Goal: Communication & Community: Answer question/provide support

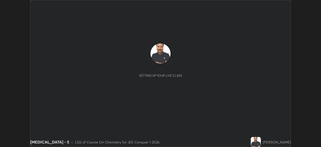
scroll to position [147, 320]
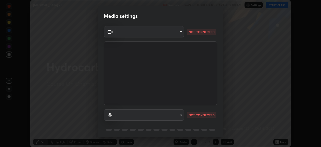
type input "5b0ce39d11be3a435715daab6ad7fa25508616855f5d18a60cdf0faa8df0ce2b"
type input "a79e2c37a3e820974fa073ddb46aa6e630d5ecfd19982edee8f34e1274aecea6"
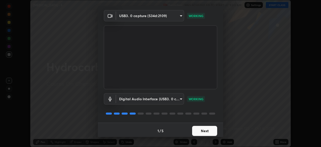
scroll to position [13, 0]
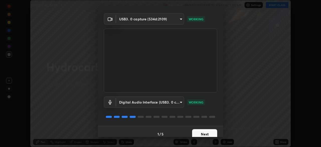
click at [201, 131] on button "Next" at bounding box center [204, 134] width 25 height 10
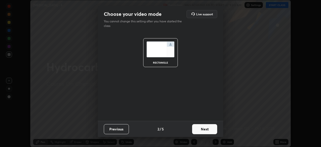
scroll to position [0, 0]
click at [202, 134] on button "Next" at bounding box center [204, 129] width 25 height 10
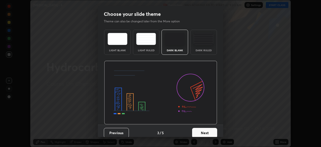
click at [201, 134] on button "Next" at bounding box center [204, 132] width 25 height 10
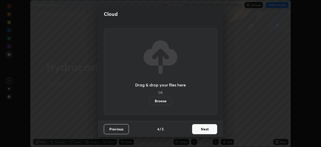
click at [201, 131] on button "Next" at bounding box center [204, 129] width 25 height 10
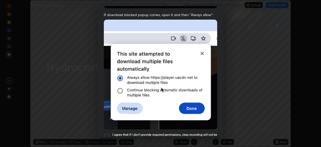
scroll to position [111, 0]
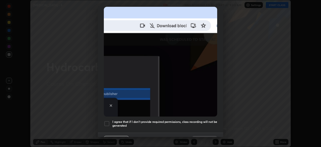
click at [108, 122] on div at bounding box center [107, 123] width 6 height 6
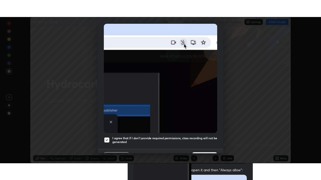
scroll to position [120, 0]
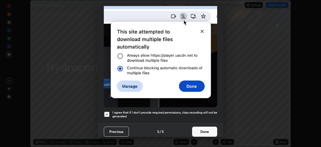
click at [204, 129] on button "Done" at bounding box center [204, 131] width 25 height 10
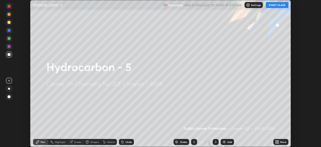
click at [273, 5] on button "START CLASS" at bounding box center [277, 5] width 23 height 6
click at [277, 141] on icon at bounding box center [277, 142] width 4 height 4
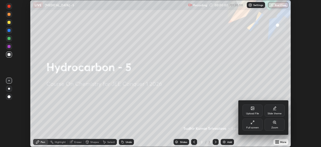
click at [253, 123] on icon at bounding box center [252, 122] width 4 height 4
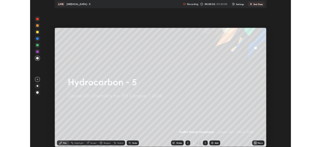
scroll to position [180, 321]
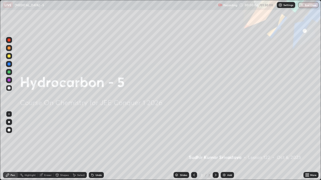
click at [228, 146] on div "Add" at bounding box center [229, 175] width 5 height 3
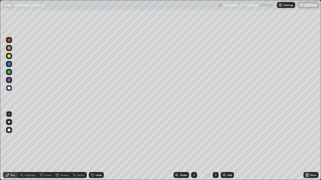
click at [48, 146] on div "Eraser" at bounding box center [48, 175] width 8 height 3
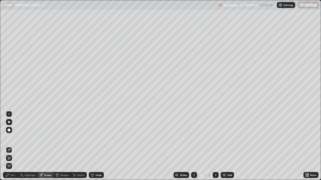
click at [14, 146] on div "Pen" at bounding box center [13, 175] width 5 height 3
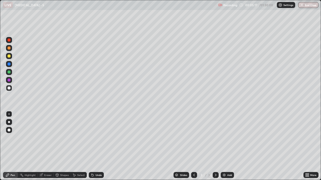
click at [227, 146] on div "Add" at bounding box center [229, 175] width 5 height 3
click at [48, 146] on div "Eraser" at bounding box center [48, 175] width 8 height 3
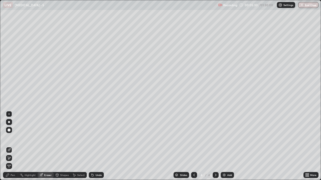
click at [14, 146] on div "Pen" at bounding box center [13, 175] width 5 height 3
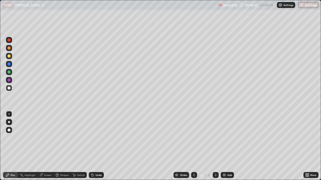
click at [194, 146] on div at bounding box center [194, 175] width 6 height 10
click at [216, 146] on div at bounding box center [215, 175] width 6 height 6
click at [193, 146] on icon at bounding box center [194, 175] width 4 height 4
click at [215, 146] on icon at bounding box center [215, 175] width 4 height 4
click at [48, 146] on div "Eraser" at bounding box center [48, 175] width 8 height 3
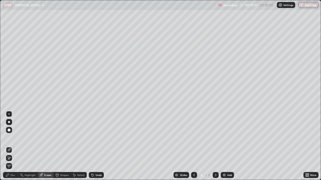
click at [47, 146] on div "Eraser" at bounding box center [46, 175] width 16 height 6
click at [48, 146] on div "Eraser" at bounding box center [48, 175] width 8 height 3
click at [15, 146] on div "Pen" at bounding box center [10, 175] width 15 height 6
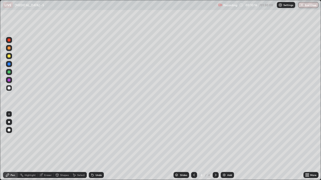
click at [13, 146] on div "Pen" at bounding box center [13, 175] width 5 height 3
click at [14, 146] on div "Pen" at bounding box center [13, 175] width 5 height 3
click at [229, 146] on div "Add" at bounding box center [229, 175] width 5 height 3
click at [46, 146] on div "Eraser" at bounding box center [48, 175] width 8 height 3
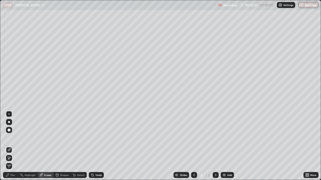
click at [13, 146] on div "Pen" at bounding box center [10, 175] width 15 height 6
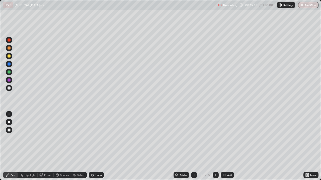
click at [227, 146] on div "Add" at bounding box center [226, 175] width 13 height 6
click at [193, 146] on icon at bounding box center [194, 175] width 4 height 4
click at [215, 146] on icon at bounding box center [215, 175] width 4 height 4
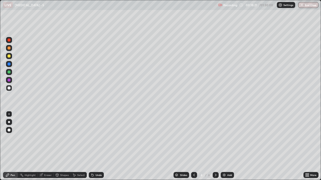
click at [214, 146] on div at bounding box center [215, 175] width 6 height 6
click at [215, 146] on icon at bounding box center [215, 175] width 4 height 4
click at [193, 146] on icon at bounding box center [194, 175] width 4 height 4
click at [215, 146] on icon at bounding box center [215, 175] width 4 height 4
click at [227, 146] on div "Add" at bounding box center [229, 175] width 5 height 3
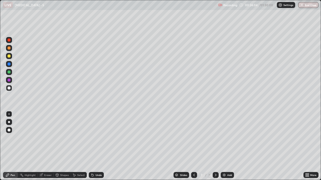
click at [229, 146] on div "Add" at bounding box center [226, 175] width 13 height 6
click at [49, 146] on div "Eraser" at bounding box center [46, 175] width 16 height 6
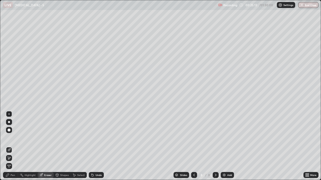
click at [13, 146] on div "Pen" at bounding box center [13, 175] width 5 height 3
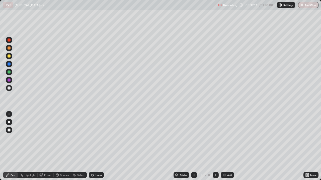
click at [228, 146] on div "Add" at bounding box center [229, 175] width 5 height 3
click at [48, 146] on div "Eraser" at bounding box center [48, 175] width 8 height 3
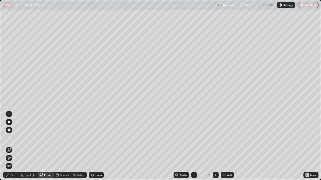
click at [13, 146] on div "Pen" at bounding box center [13, 175] width 5 height 3
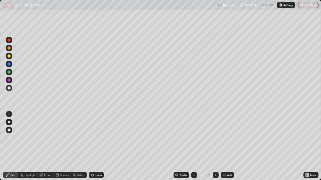
click at [227, 146] on div "Add" at bounding box center [229, 175] width 5 height 3
click at [230, 146] on div "Add" at bounding box center [226, 175] width 13 height 6
click at [227, 146] on div "Add" at bounding box center [229, 175] width 5 height 3
click at [48, 146] on div "Eraser" at bounding box center [48, 175] width 8 height 3
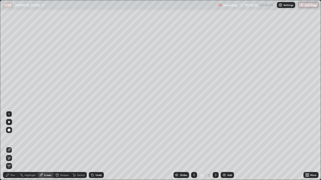
click at [13, 146] on div "Pen" at bounding box center [10, 175] width 15 height 6
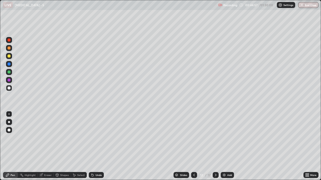
click at [51, 146] on div "Eraser" at bounding box center [46, 175] width 16 height 6
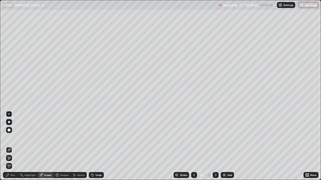
click at [13, 146] on div "Pen" at bounding box center [13, 175] width 5 height 3
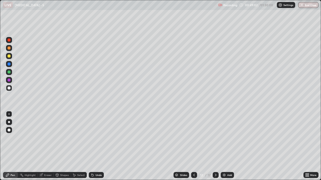
click at [193, 146] on icon at bounding box center [194, 175] width 4 height 4
click at [192, 146] on div at bounding box center [194, 175] width 6 height 6
click at [193, 146] on icon at bounding box center [194, 175] width 4 height 4
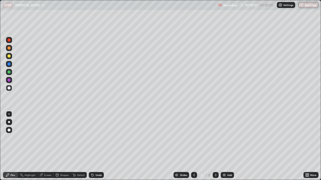
click at [195, 146] on div at bounding box center [194, 175] width 6 height 6
click at [196, 146] on div at bounding box center [194, 175] width 6 height 6
click at [194, 146] on icon at bounding box center [194, 175] width 4 height 4
click at [215, 146] on icon at bounding box center [215, 175] width 4 height 4
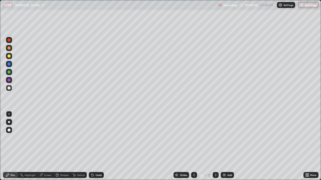
click at [215, 146] on icon at bounding box center [215, 175] width 4 height 4
click at [217, 146] on div at bounding box center [215, 175] width 6 height 6
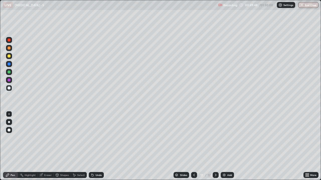
click at [214, 146] on icon at bounding box center [215, 175] width 4 height 4
click at [228, 146] on div "Add" at bounding box center [226, 175] width 13 height 6
click at [193, 146] on icon at bounding box center [194, 175] width 4 height 4
click at [215, 146] on icon at bounding box center [215, 175] width 4 height 4
click at [193, 146] on icon at bounding box center [194, 175] width 2 height 3
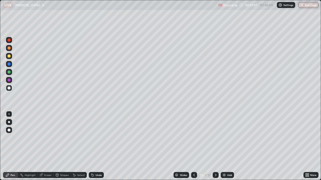
click at [215, 146] on icon at bounding box center [215, 175] width 4 height 4
click at [194, 146] on icon at bounding box center [194, 175] width 4 height 4
click at [215, 146] on icon at bounding box center [215, 175] width 4 height 4
click at [230, 146] on div "Add" at bounding box center [229, 175] width 5 height 3
click at [193, 146] on icon at bounding box center [194, 175] width 4 height 4
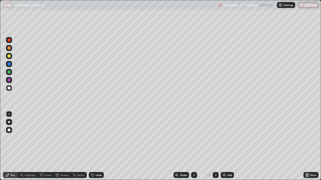
click at [193, 146] on icon at bounding box center [194, 175] width 4 height 4
click at [214, 146] on icon at bounding box center [215, 175] width 4 height 4
click at [215, 146] on icon at bounding box center [215, 175] width 4 height 4
click at [193, 146] on icon at bounding box center [194, 175] width 4 height 4
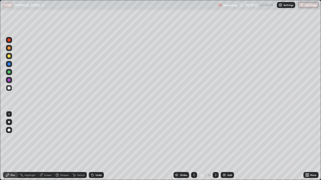
click at [215, 146] on icon at bounding box center [215, 175] width 4 height 4
click at [216, 146] on div at bounding box center [215, 175] width 6 height 6
click at [193, 146] on div at bounding box center [194, 175] width 6 height 6
click at [193, 146] on div at bounding box center [194, 175] width 6 height 10
click at [215, 146] on icon at bounding box center [215, 175] width 4 height 4
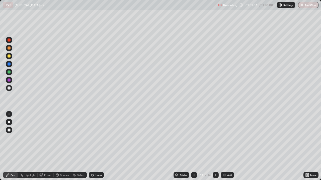
click at [215, 146] on icon at bounding box center [216, 175] width 2 height 3
click at [14, 146] on div "Pen" at bounding box center [13, 175] width 5 height 3
click at [226, 146] on div "Add" at bounding box center [226, 175] width 13 height 6
click at [47, 146] on div "Eraser" at bounding box center [48, 175] width 8 height 3
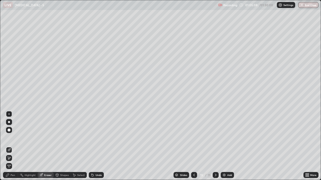
click at [14, 146] on div "Pen" at bounding box center [13, 175] width 5 height 3
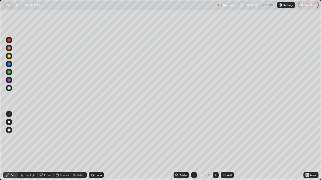
click at [229, 146] on div "Add" at bounding box center [229, 175] width 5 height 3
click at [47, 146] on div "Eraser" at bounding box center [48, 175] width 8 height 3
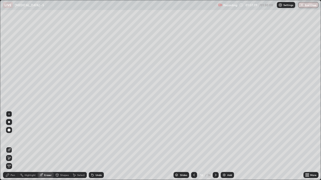
click at [13, 146] on div "Pen" at bounding box center [13, 175] width 5 height 3
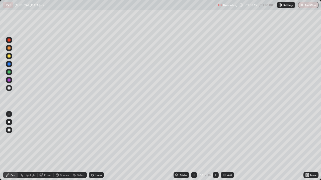
click at [51, 146] on div "Eraser" at bounding box center [48, 175] width 8 height 3
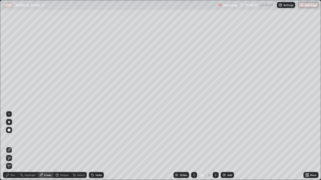
click at [14, 146] on div "Pen" at bounding box center [10, 175] width 15 height 6
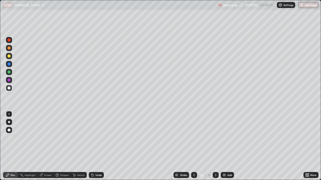
click at [191, 146] on div at bounding box center [194, 175] width 6 height 6
click at [214, 146] on icon at bounding box center [215, 175] width 4 height 4
click at [227, 146] on div "Add" at bounding box center [229, 175] width 5 height 3
click at [49, 146] on div "Eraser" at bounding box center [48, 175] width 8 height 3
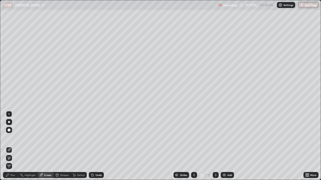
click at [14, 146] on div "Pen" at bounding box center [13, 175] width 5 height 3
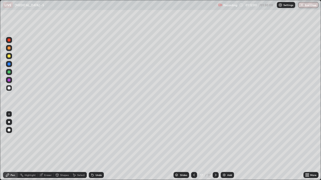
click at [48, 146] on div "Eraser" at bounding box center [46, 175] width 16 height 6
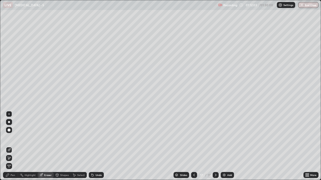
click at [14, 146] on div "Pen" at bounding box center [10, 175] width 15 height 6
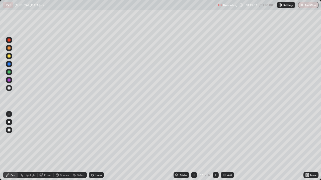
click at [47, 146] on div "Eraser" at bounding box center [48, 175] width 8 height 3
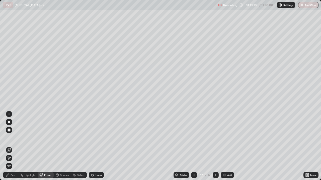
click at [14, 146] on div "Pen" at bounding box center [10, 175] width 15 height 6
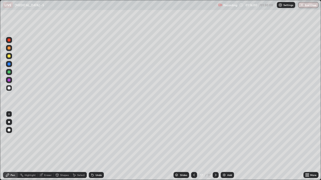
click at [229, 146] on div "Add" at bounding box center [226, 175] width 13 height 6
click at [230, 146] on div "Add" at bounding box center [229, 175] width 5 height 3
click at [47, 146] on div "Eraser" at bounding box center [48, 175] width 8 height 3
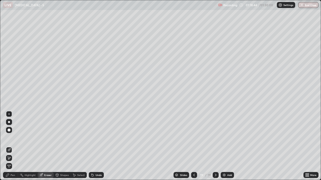
click at [13, 146] on div "Pen" at bounding box center [13, 175] width 5 height 3
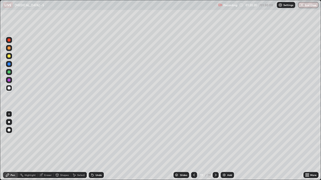
click at [49, 146] on div "Eraser" at bounding box center [48, 175] width 8 height 3
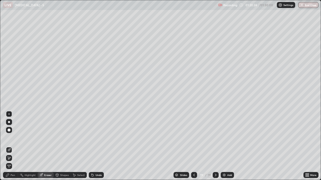
click at [14, 146] on div "Pen" at bounding box center [13, 175] width 5 height 3
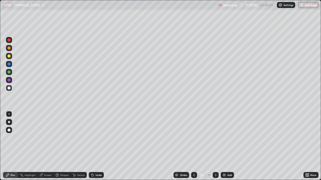
click at [17, 146] on div "Pen" at bounding box center [10, 175] width 15 height 6
click at [11, 146] on div "Pen" at bounding box center [10, 175] width 15 height 6
click at [227, 146] on div "Add" at bounding box center [229, 175] width 5 height 3
click at [229, 146] on div "Add" at bounding box center [229, 175] width 5 height 3
click at [49, 146] on div "Eraser" at bounding box center [48, 175] width 8 height 3
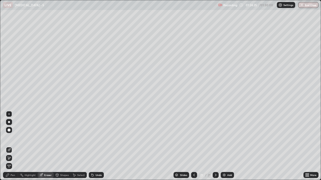
click at [16, 146] on div "Pen" at bounding box center [10, 175] width 15 height 6
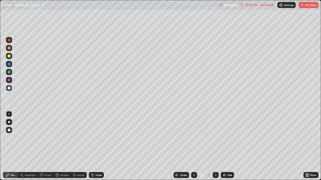
click at [229, 146] on div "Add" at bounding box center [226, 175] width 13 height 6
click at [31, 146] on div "Highlight" at bounding box center [30, 175] width 11 height 3
click at [48, 146] on div "Eraser" at bounding box center [48, 175] width 8 height 3
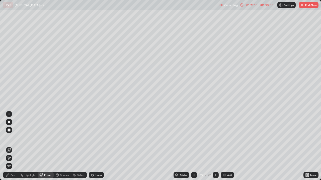
click at [11, 146] on div "Pen" at bounding box center [13, 175] width 5 height 3
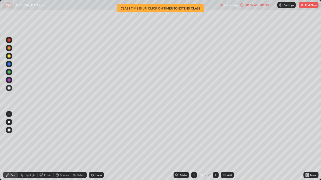
click at [230, 146] on div "Add" at bounding box center [229, 175] width 5 height 3
click at [47, 146] on div "Eraser" at bounding box center [48, 175] width 8 height 3
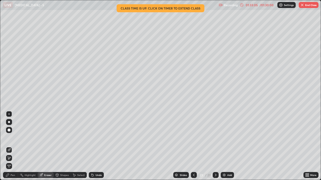
click at [13, 146] on div "Pen" at bounding box center [13, 175] width 5 height 3
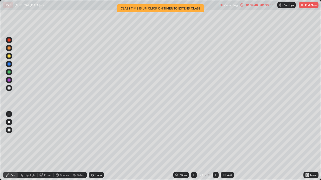
click at [45, 146] on div "Eraser" at bounding box center [48, 175] width 8 height 3
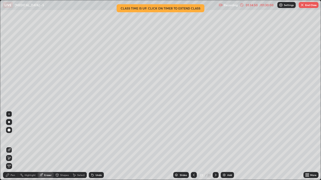
click at [14, 146] on div "Pen" at bounding box center [13, 175] width 5 height 3
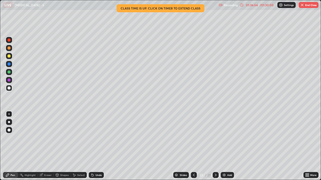
click at [191, 146] on div at bounding box center [194, 175] width 6 height 10
click at [215, 146] on icon at bounding box center [215, 175] width 4 height 4
click at [216, 146] on div at bounding box center [215, 175] width 6 height 6
click at [305, 6] on button "End Class" at bounding box center [308, 5] width 20 height 6
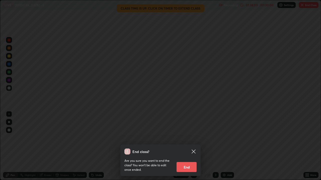
click at [187, 146] on button "End" at bounding box center [186, 167] width 20 height 10
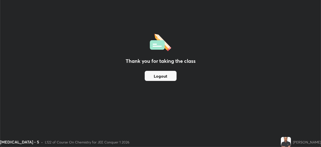
scroll to position [24901, 24727]
